Goal: Task Accomplishment & Management: Manage account settings

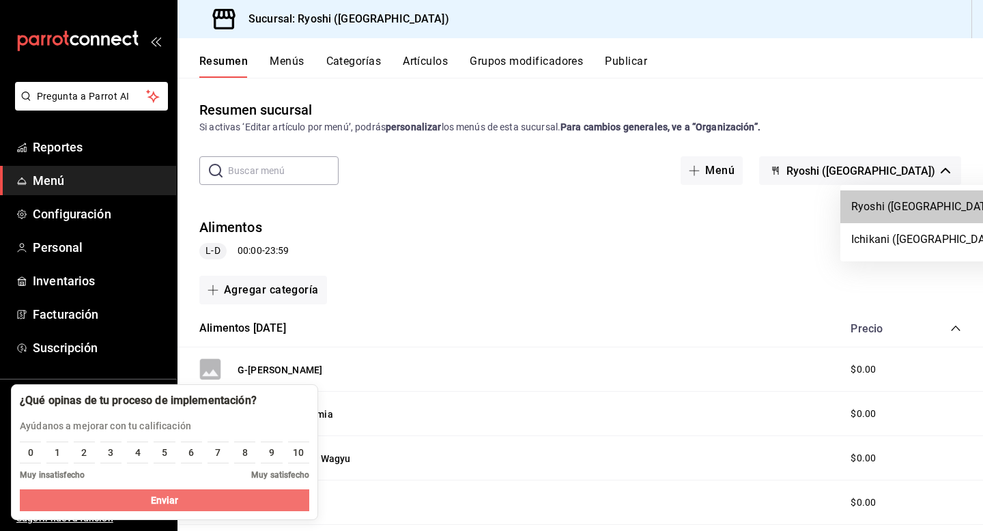
click at [253, 498] on button "Enviar" at bounding box center [165, 501] width 290 height 22
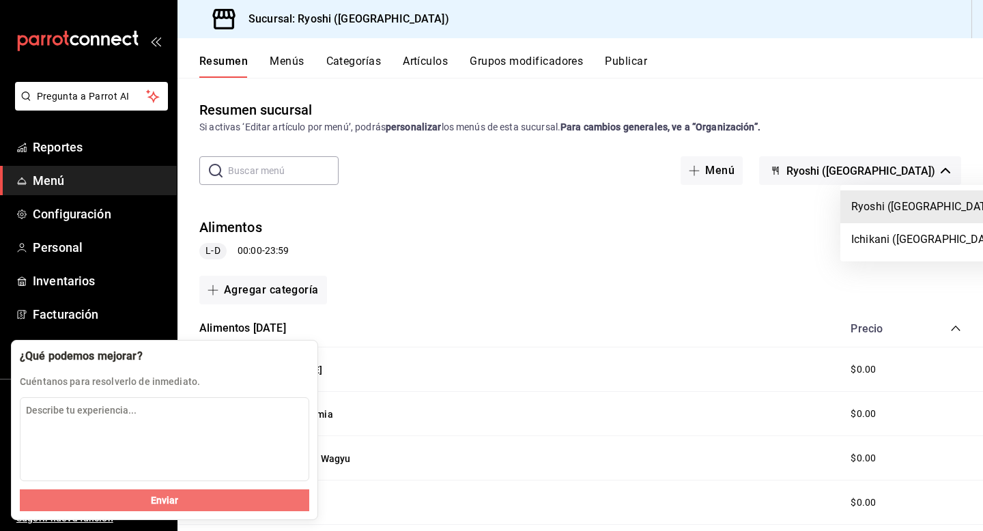
click at [137, 504] on button "Enviar" at bounding box center [165, 501] width 290 height 22
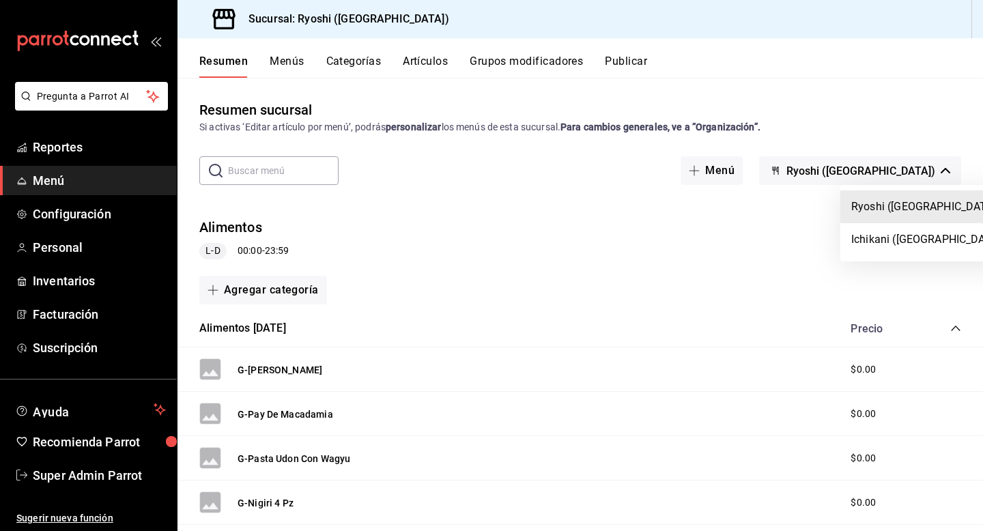
click at [115, 478] on div at bounding box center [491, 265] width 983 height 531
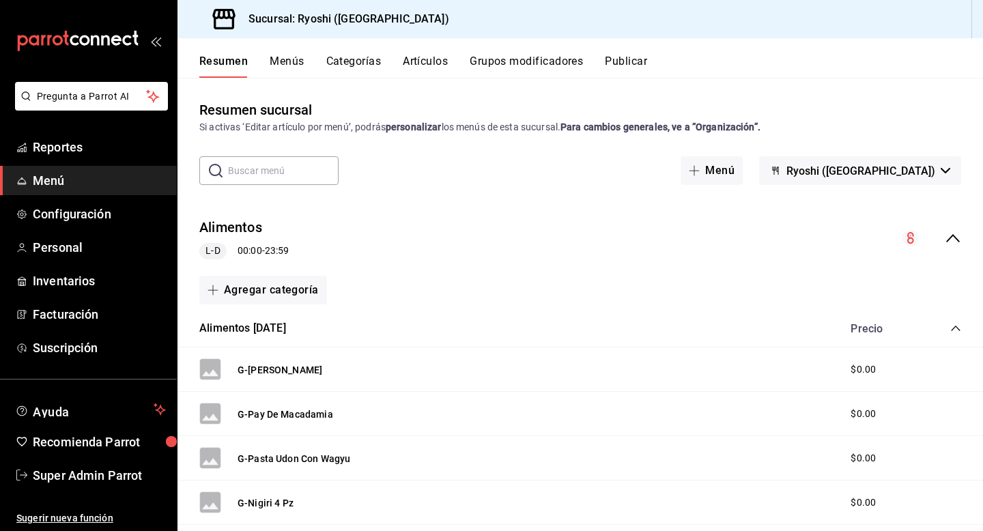
click at [109, 478] on span "Super Admin Parrot" at bounding box center [99, 475] width 133 height 18
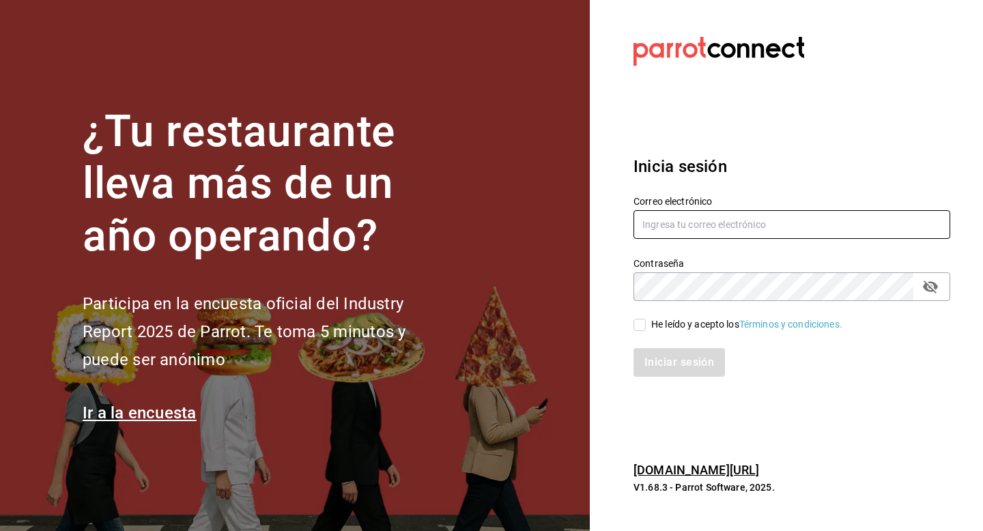
click at [661, 231] on input "text" at bounding box center [792, 224] width 317 height 29
type input "[EMAIL_ADDRESS][DOMAIN_NAME]"
click at [646, 325] on span "He leído y acepto los Términos y condiciones." at bounding box center [744, 325] width 197 height 14
click at [646, 325] on input "He leído y acepto los Términos y condiciones." at bounding box center [640, 325] width 12 height 12
checkbox input "true"
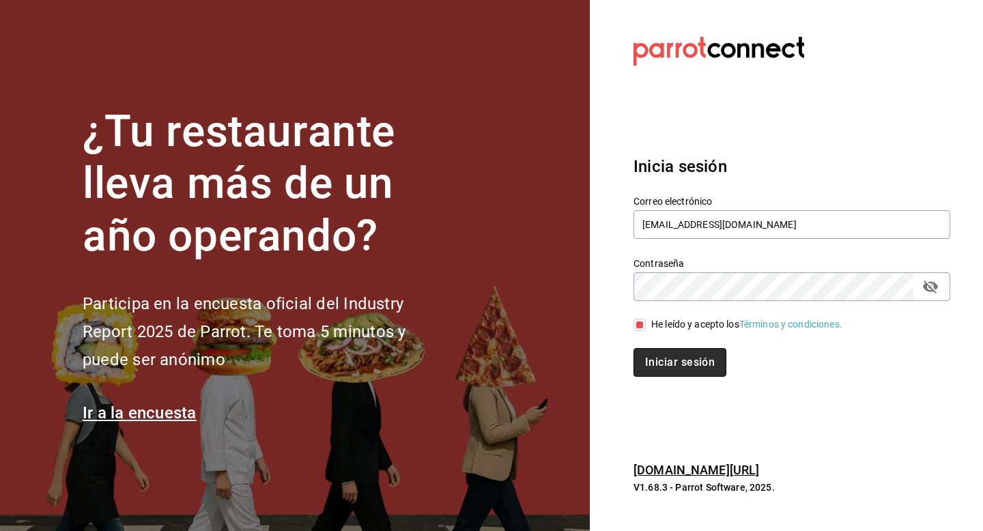
click at [649, 358] on button "Iniciar sesión" at bounding box center [680, 362] width 93 height 29
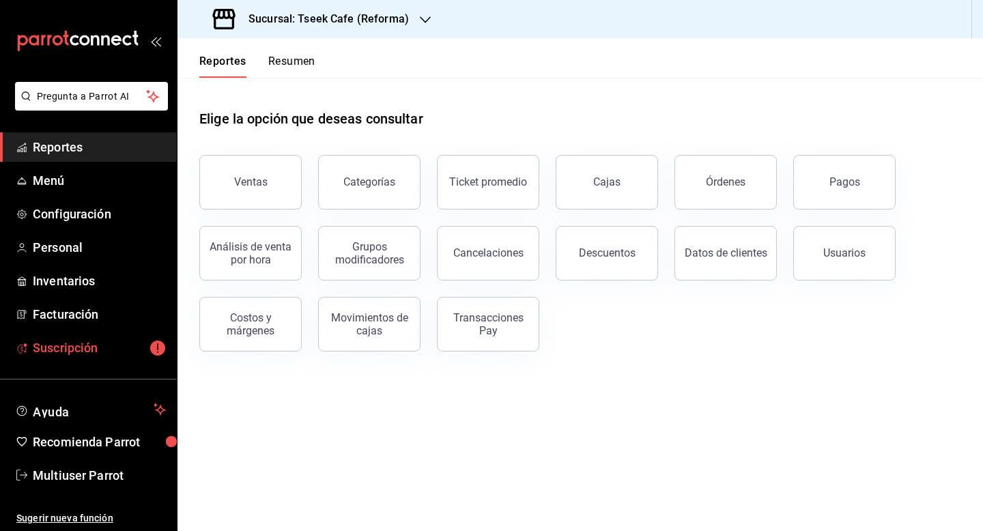
click at [73, 355] on span "Suscripción" at bounding box center [99, 348] width 133 height 18
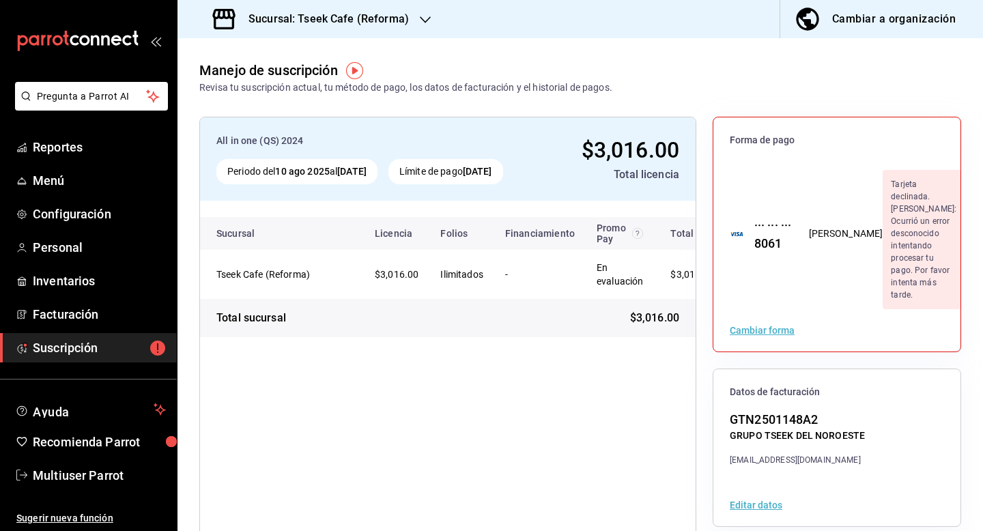
click at [858, 18] on div "Cambiar a organización" at bounding box center [894, 19] width 124 height 19
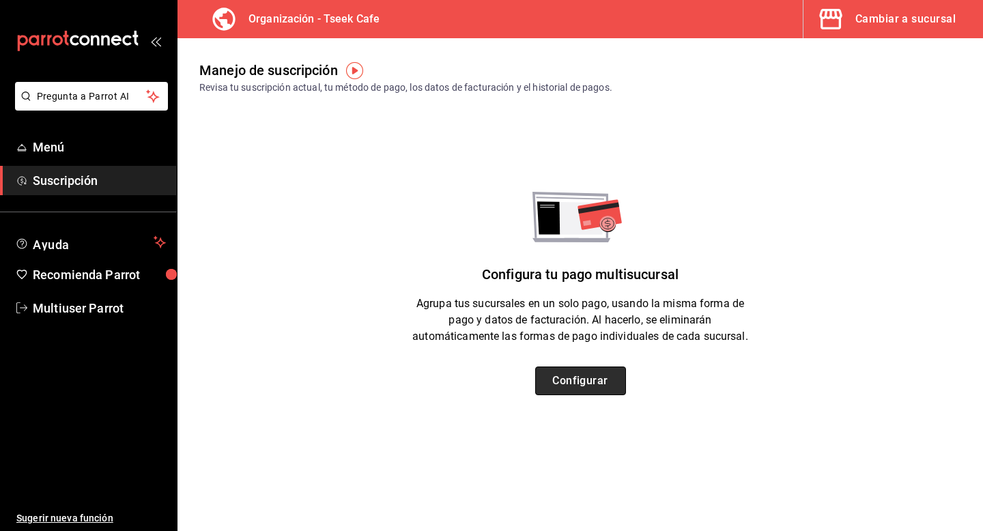
click at [614, 382] on button "Configurar" at bounding box center [580, 381] width 91 height 29
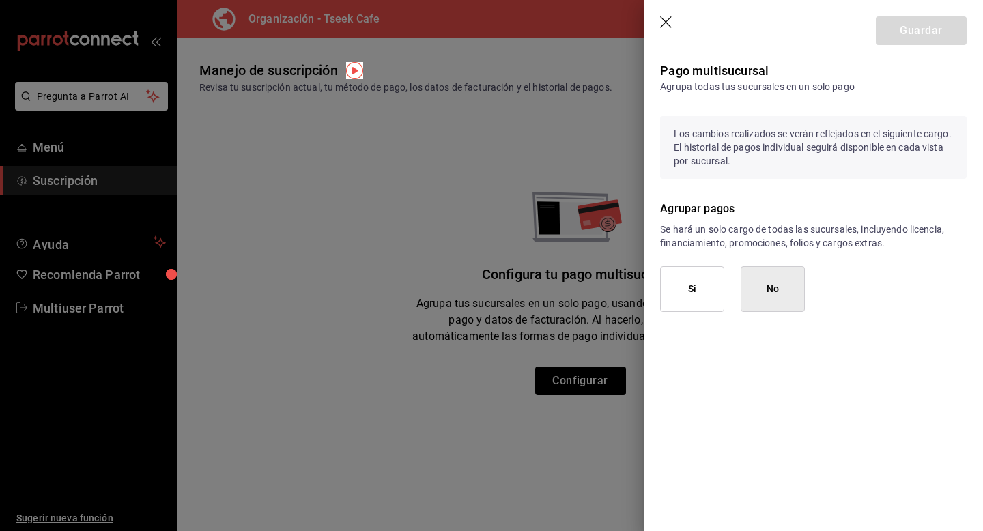
click at [695, 305] on button "Si" at bounding box center [692, 289] width 64 height 46
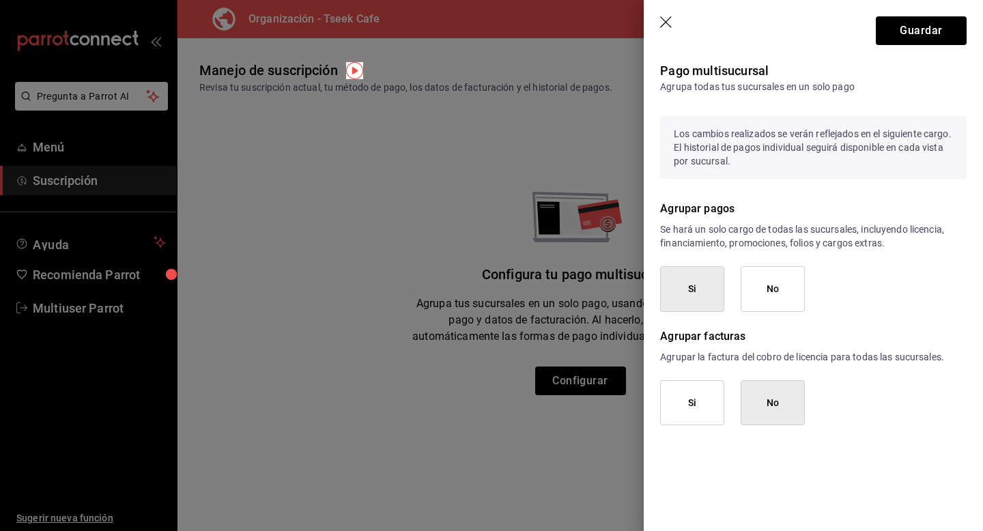
click at [694, 397] on button "Si" at bounding box center [692, 403] width 64 height 46
click at [916, 14] on header "Guardar" at bounding box center [813, 28] width 339 height 56
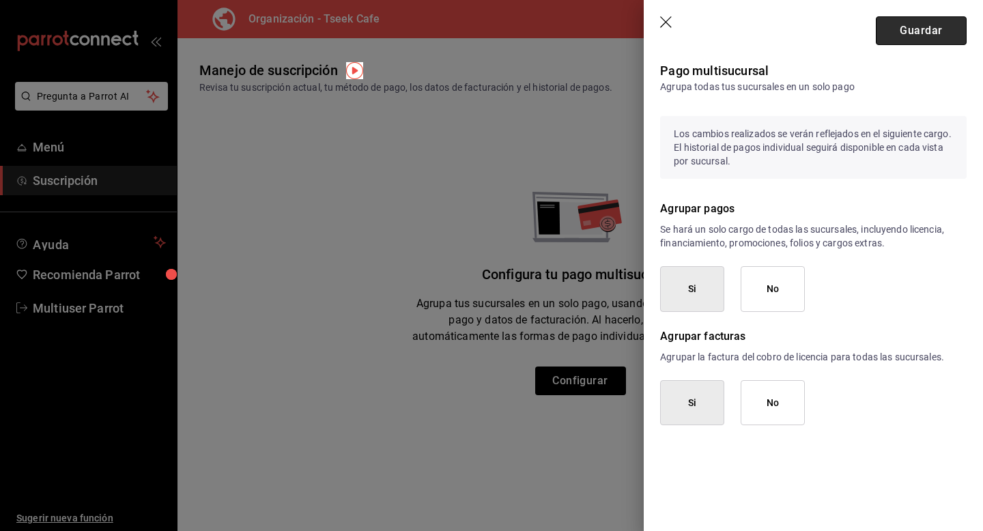
click at [916, 38] on button "Guardar" at bounding box center [921, 30] width 91 height 29
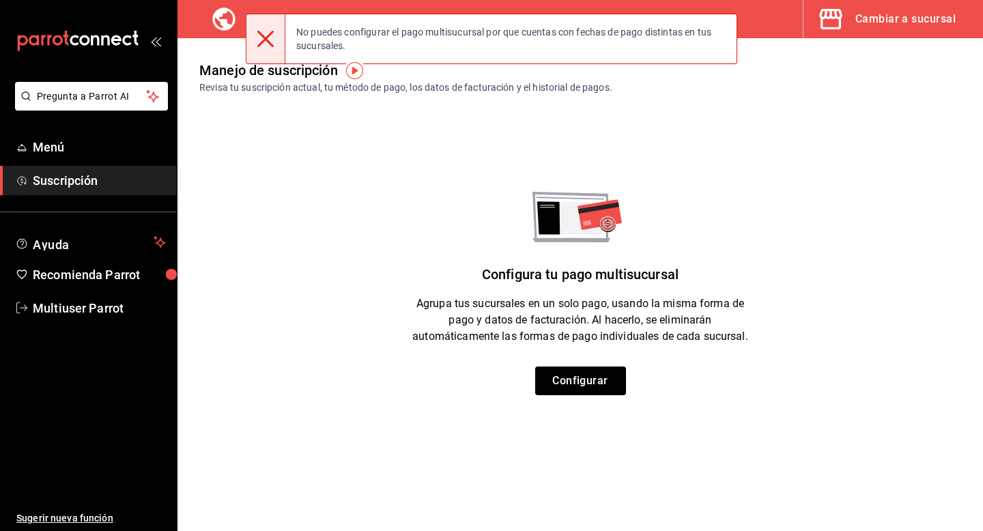
click at [903, 18] on div "Cambiar a sucursal" at bounding box center [906, 19] width 100 height 19
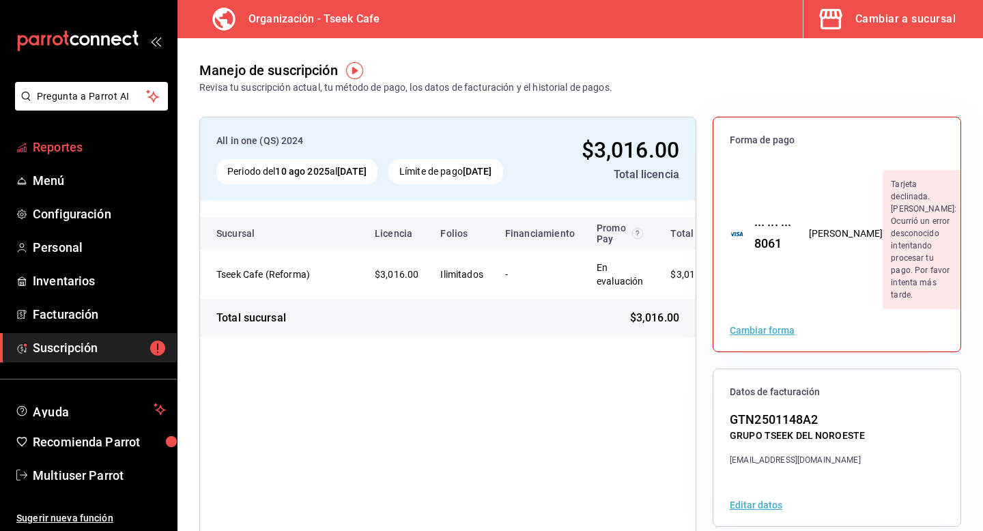
click at [85, 156] on link "Reportes" at bounding box center [88, 146] width 177 height 29
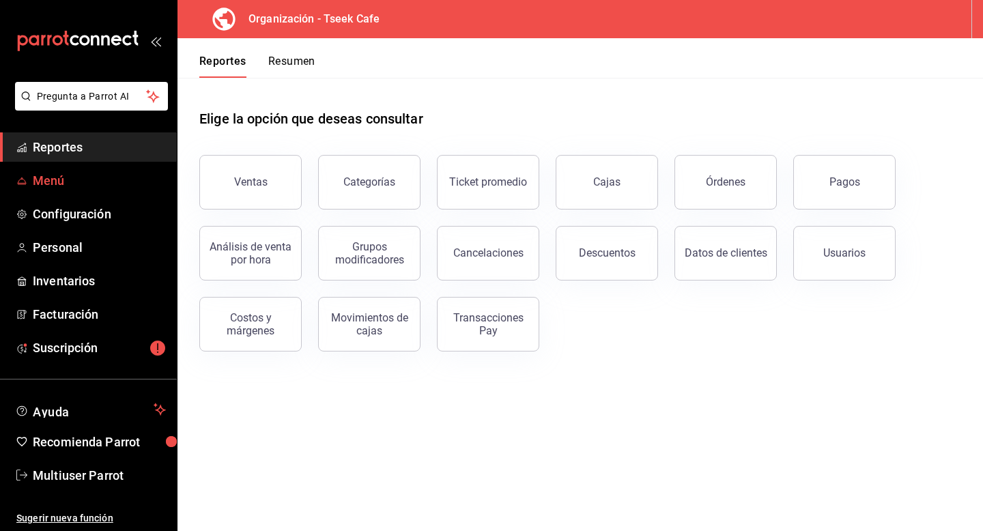
click at [69, 189] on span "Menú" at bounding box center [99, 180] width 133 height 18
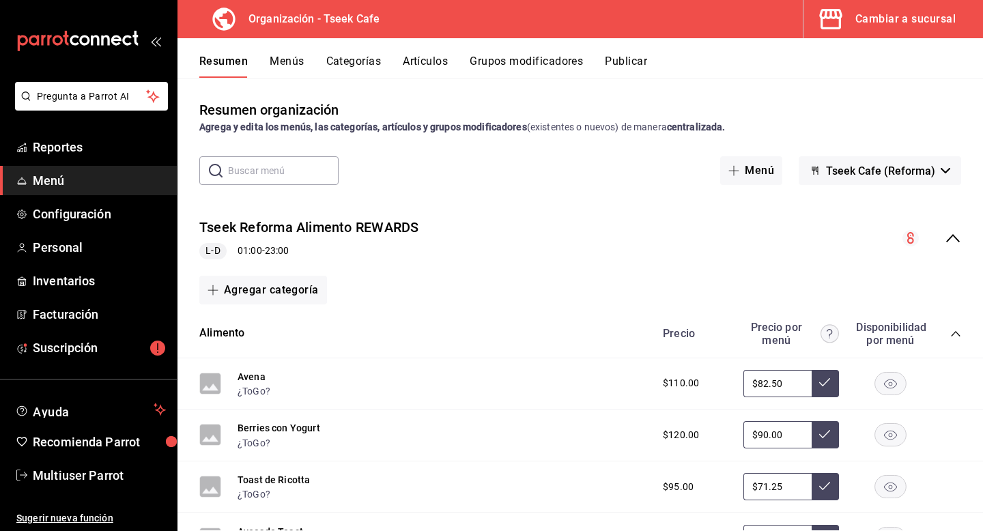
click at [890, 30] on button "Cambiar a sucursal" at bounding box center [888, 19] width 169 height 38
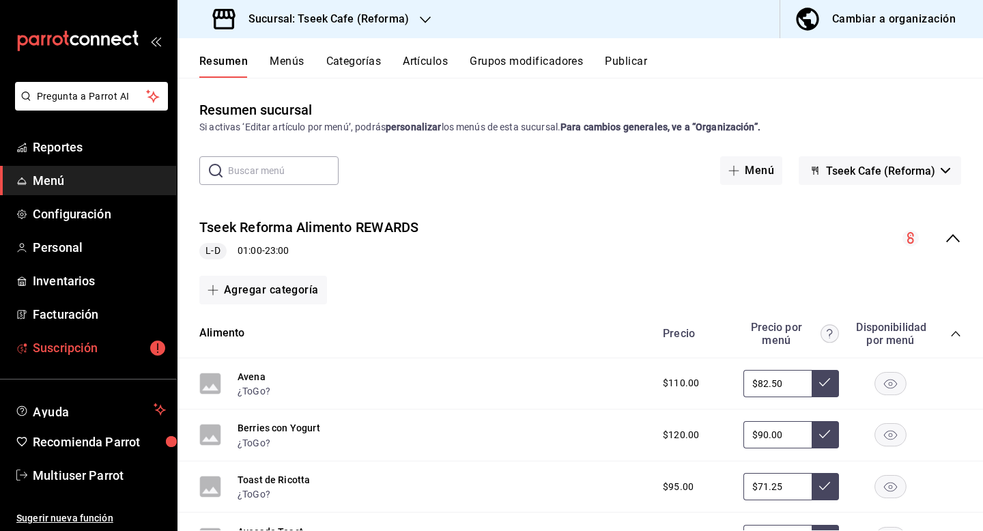
click at [57, 352] on span "Suscripción" at bounding box center [99, 348] width 133 height 18
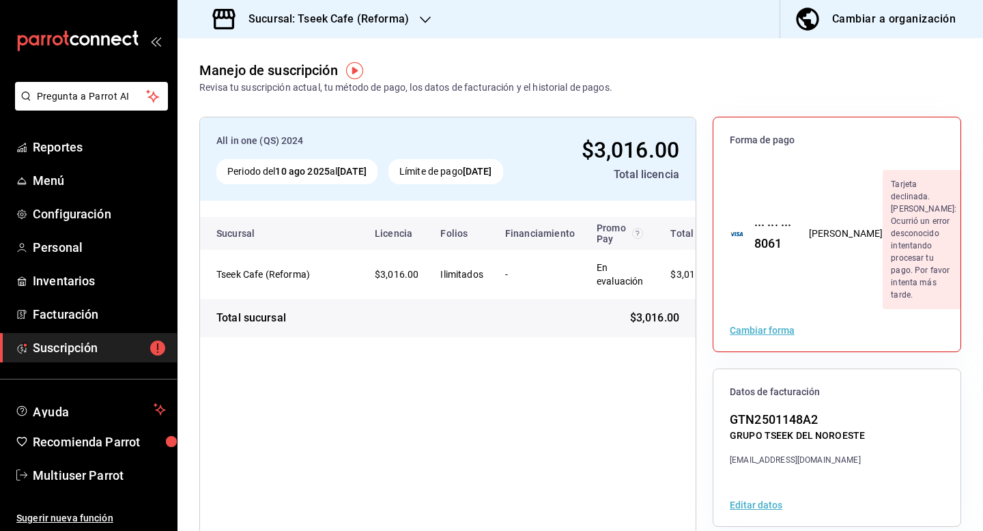
click at [391, 18] on h3 "Sucursal: Tseek Cafe (Reforma)" at bounding box center [323, 19] width 171 height 16
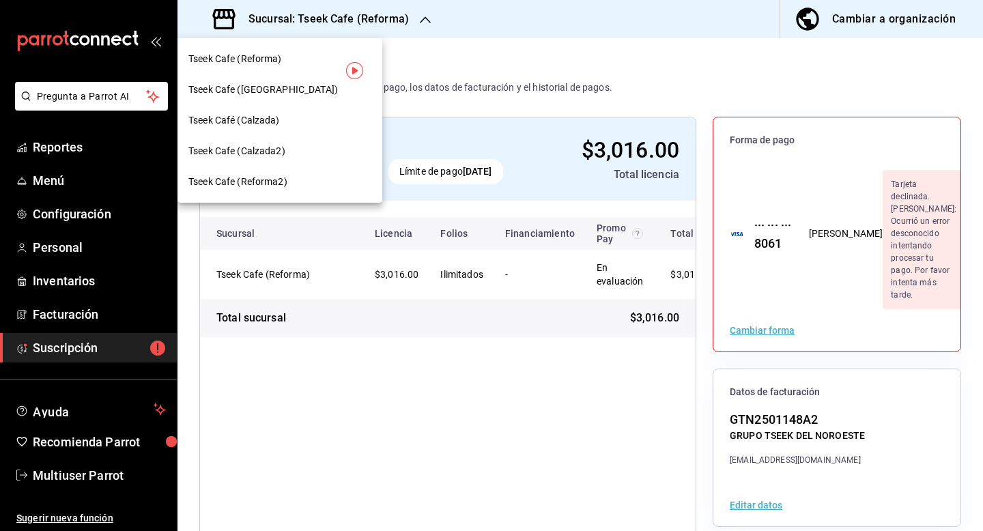
click at [331, 87] on div "Tseek Cafe (Zaragoza)" at bounding box center [279, 90] width 183 height 14
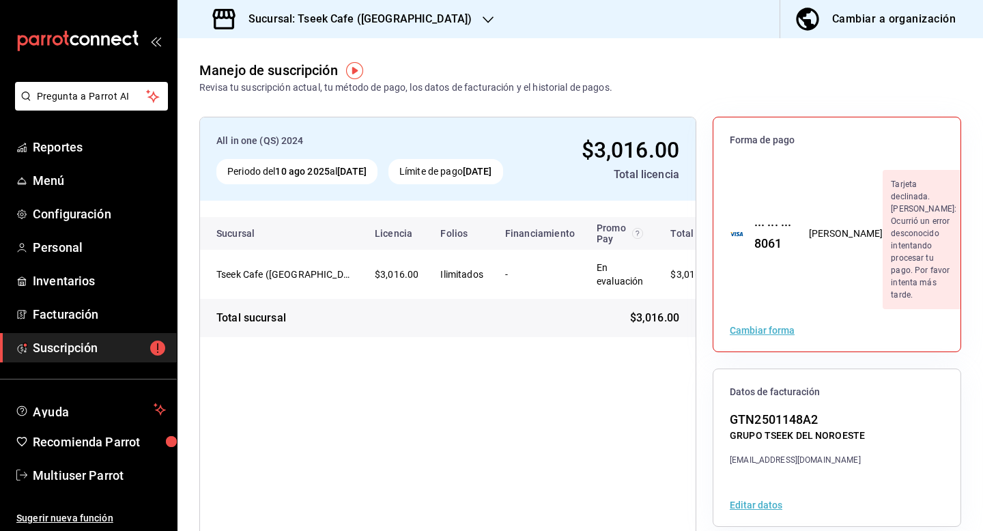
click at [391, 20] on h3 "Sucursal: Tseek Cafe (Zaragoza)" at bounding box center [355, 19] width 234 height 16
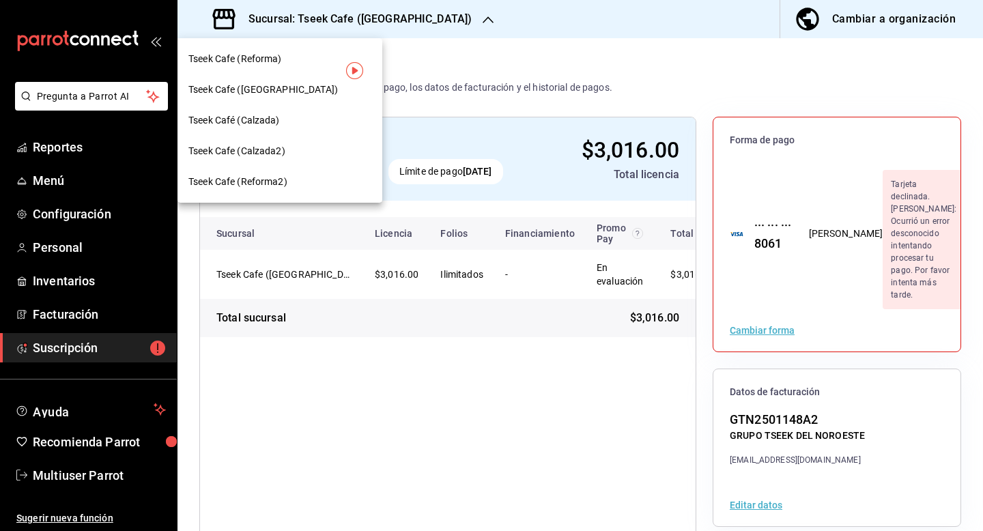
click at [300, 123] on div "Tseek Café (Calzada)" at bounding box center [279, 120] width 183 height 14
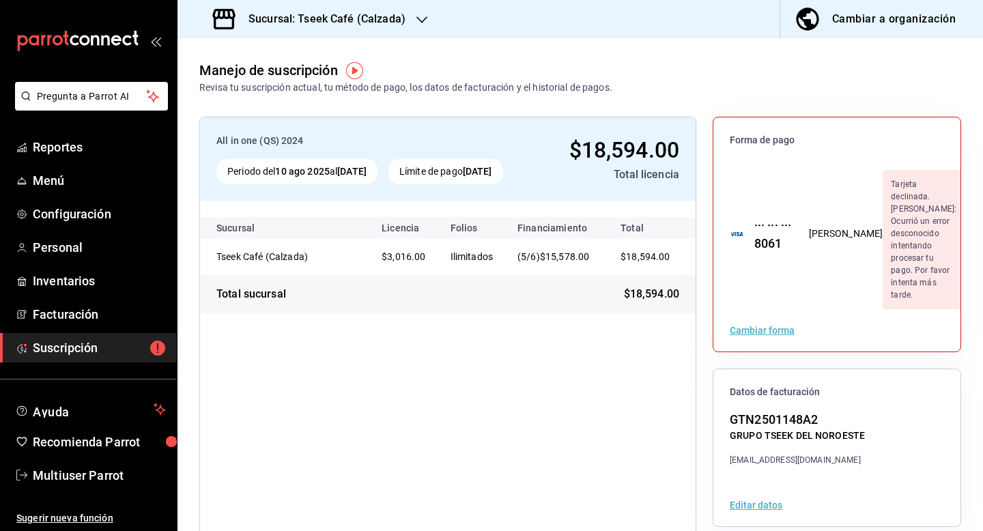
click at [380, 23] on h3 "Sucursal: Tseek Café (Calzada)" at bounding box center [322, 19] width 168 height 16
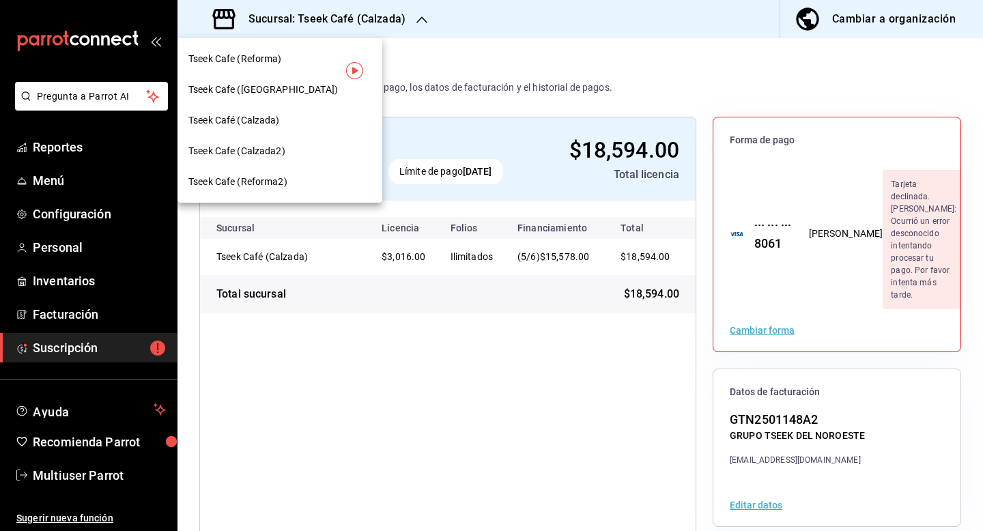
click at [307, 153] on div "Tseek Cafe (Calzada2)" at bounding box center [279, 151] width 183 height 14
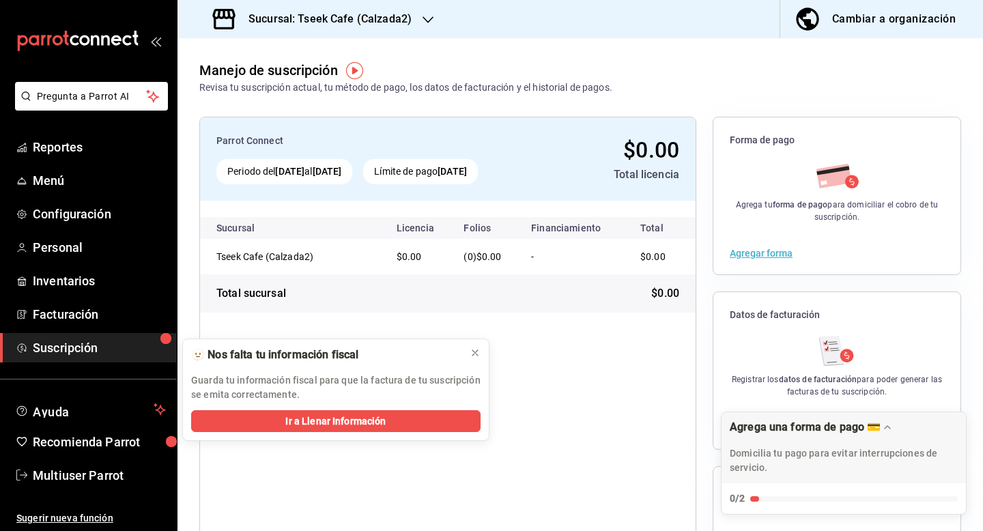
click at [841, 28] on div "Cambiar a organización" at bounding box center [894, 19] width 124 height 19
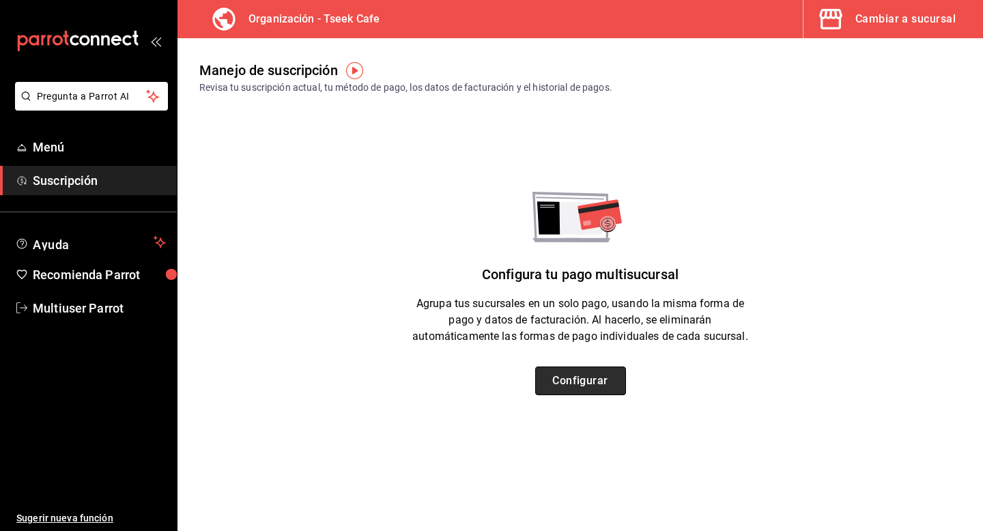
click at [599, 384] on button "Configurar" at bounding box center [580, 381] width 91 height 29
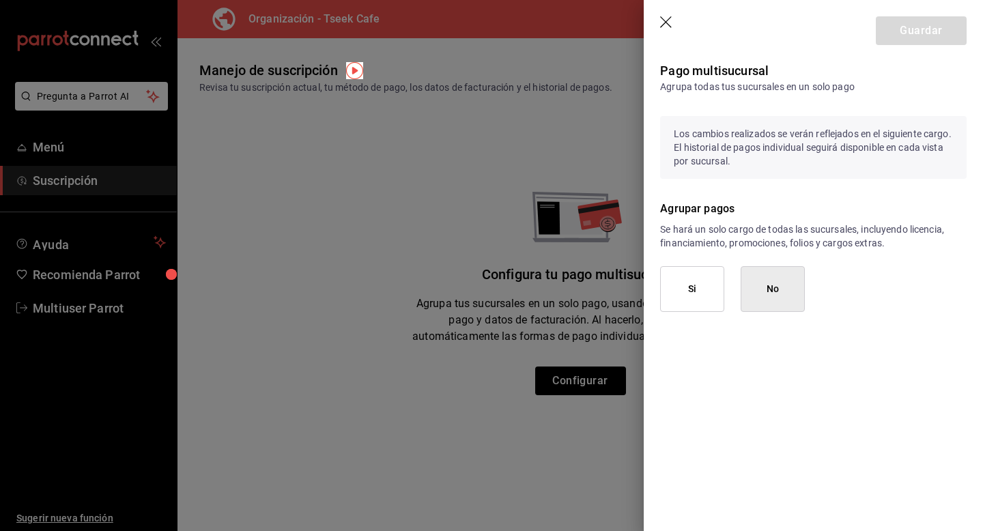
click at [690, 309] on button "Si" at bounding box center [692, 289] width 64 height 46
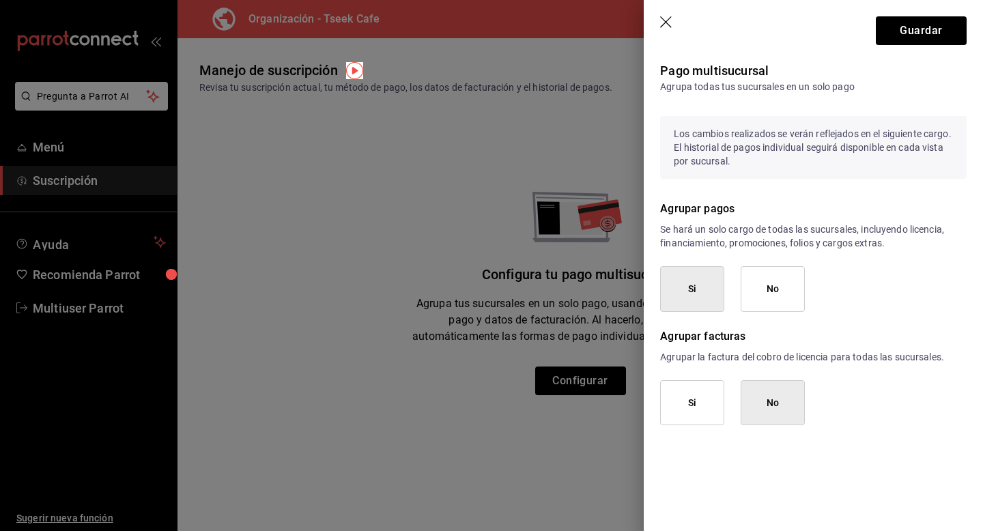
click at [692, 374] on div "Agrupar facturas Agrupar la factura del cobro de licencia para todas las sucurs…" at bounding box center [805, 369] width 323 height 114
click at [692, 405] on button "Si" at bounding box center [692, 403] width 64 height 46
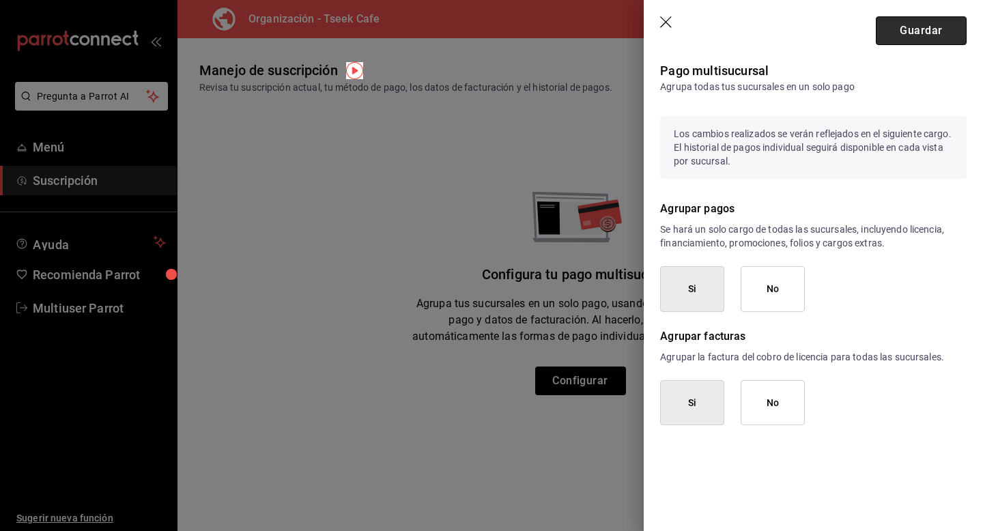
click at [911, 37] on button "Guardar" at bounding box center [921, 30] width 91 height 29
